Goal: Information Seeking & Learning: Learn about a topic

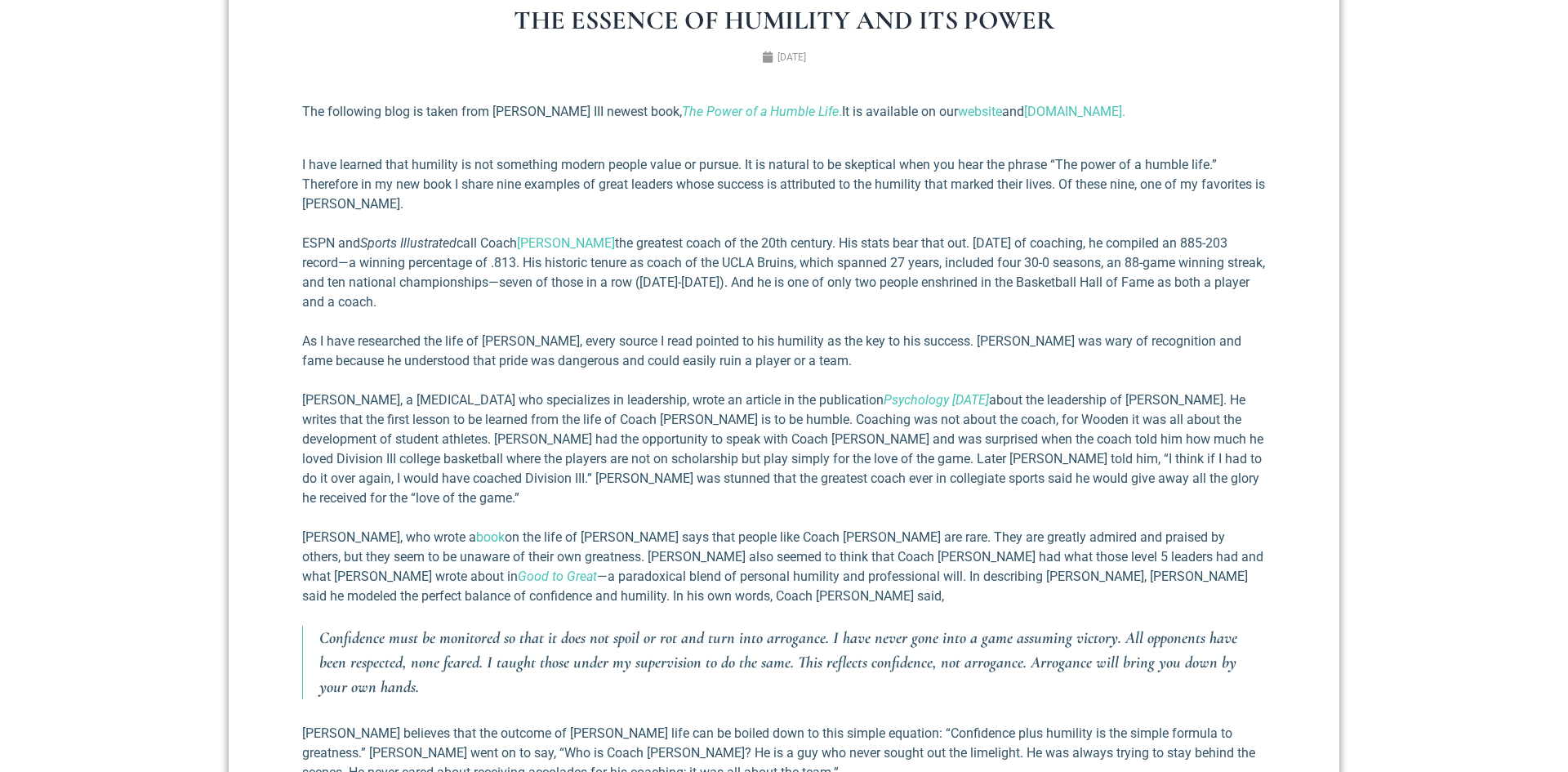
scroll to position [707, 0]
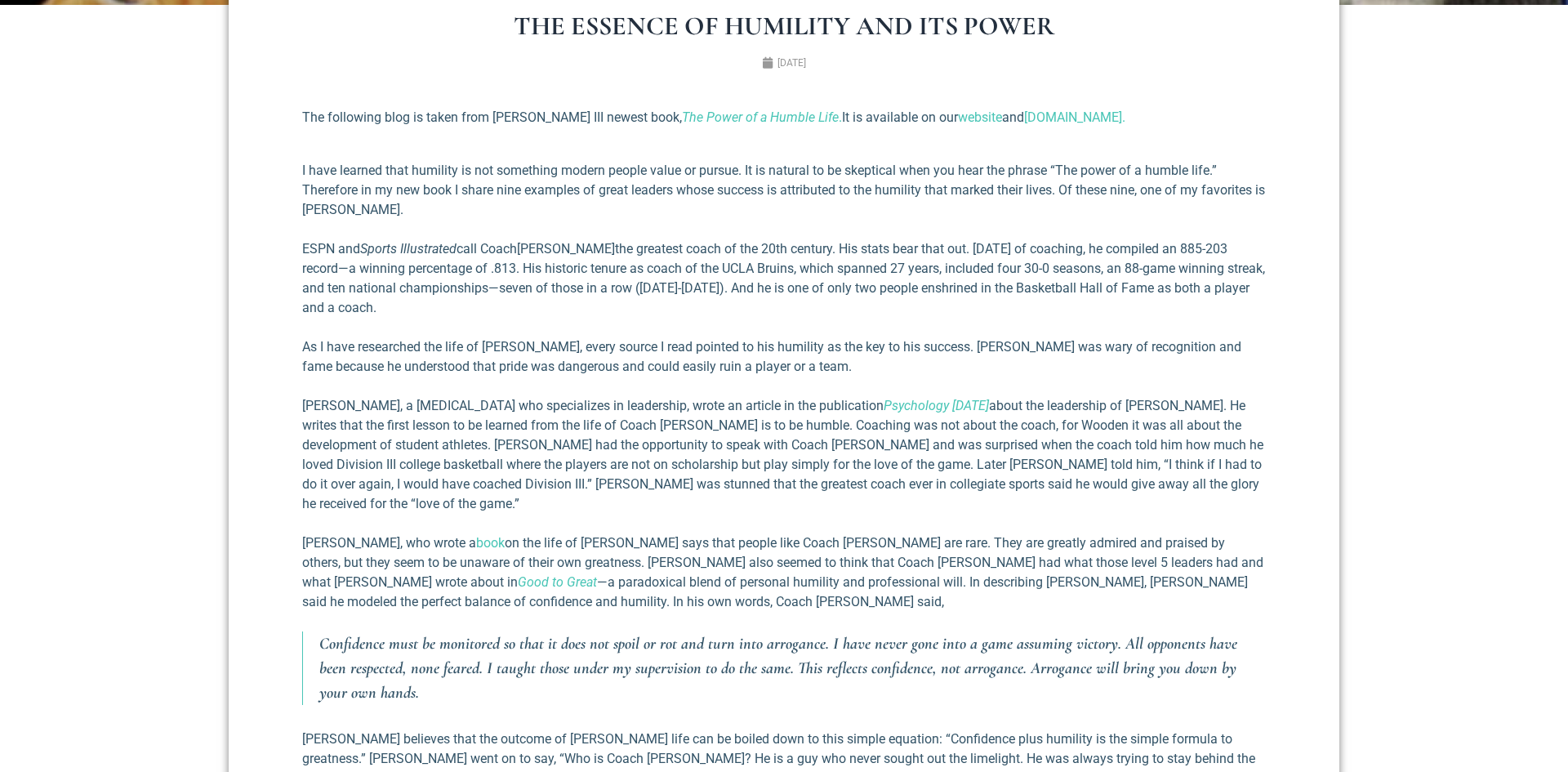
click at [562, 251] on link "[PERSON_NAME]" at bounding box center [566, 249] width 98 height 15
click at [1104, 115] on link "[DOMAIN_NAME]." at bounding box center [1075, 118] width 101 height 15
click at [1523, 74] on section "The Essence of Humility and Its Power [DATE] The following blog is taken from […" at bounding box center [784, 508] width 1568 height 1006
click at [1300, 38] on div "The Essence of Humility and Its Power [DATE] The following blog is taken from […" at bounding box center [784, 508] width 1111 height 1055
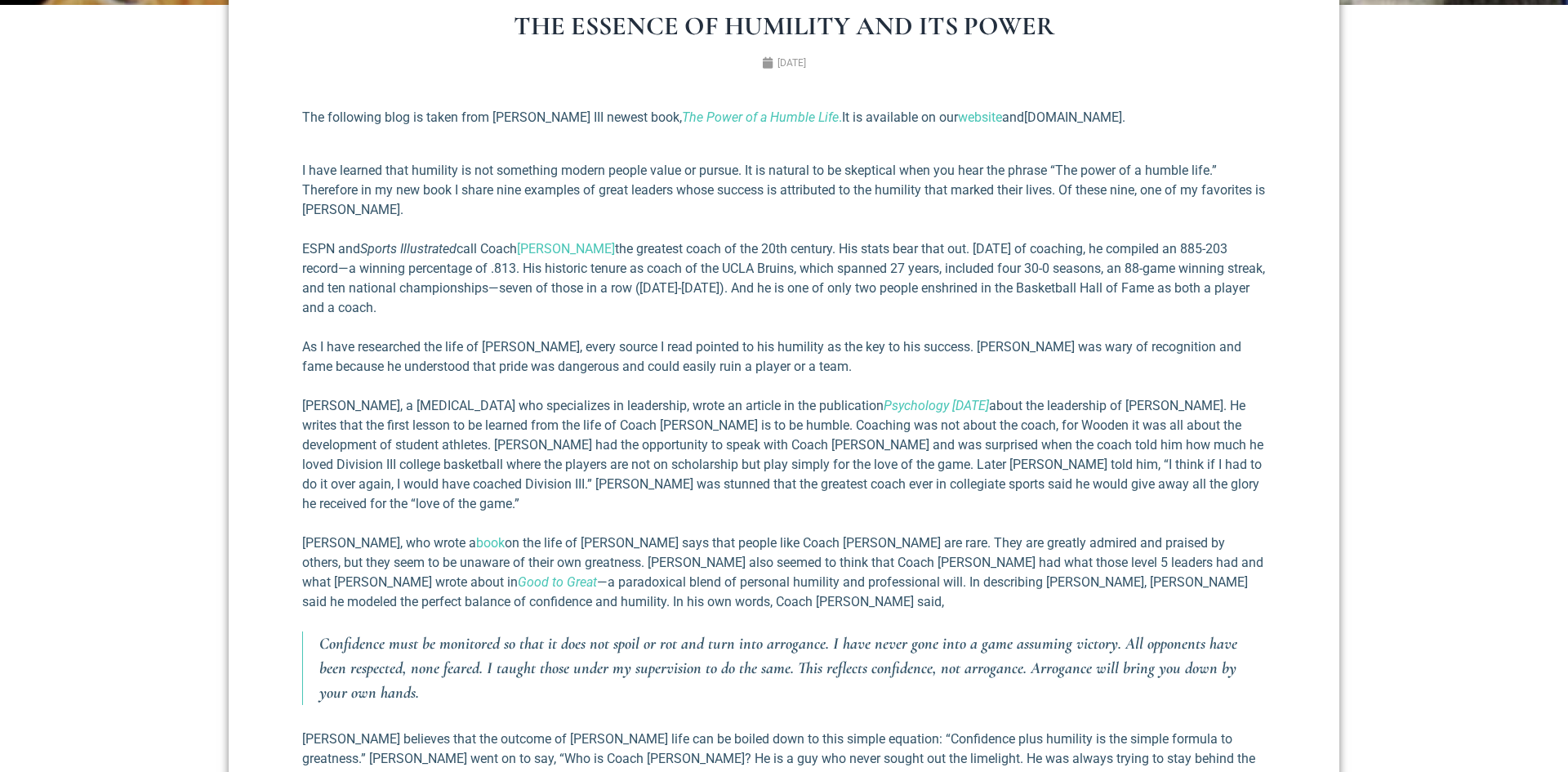
click at [1077, 115] on link "[DOMAIN_NAME]." at bounding box center [1075, 118] width 101 height 15
